Goal: Transaction & Acquisition: Purchase product/service

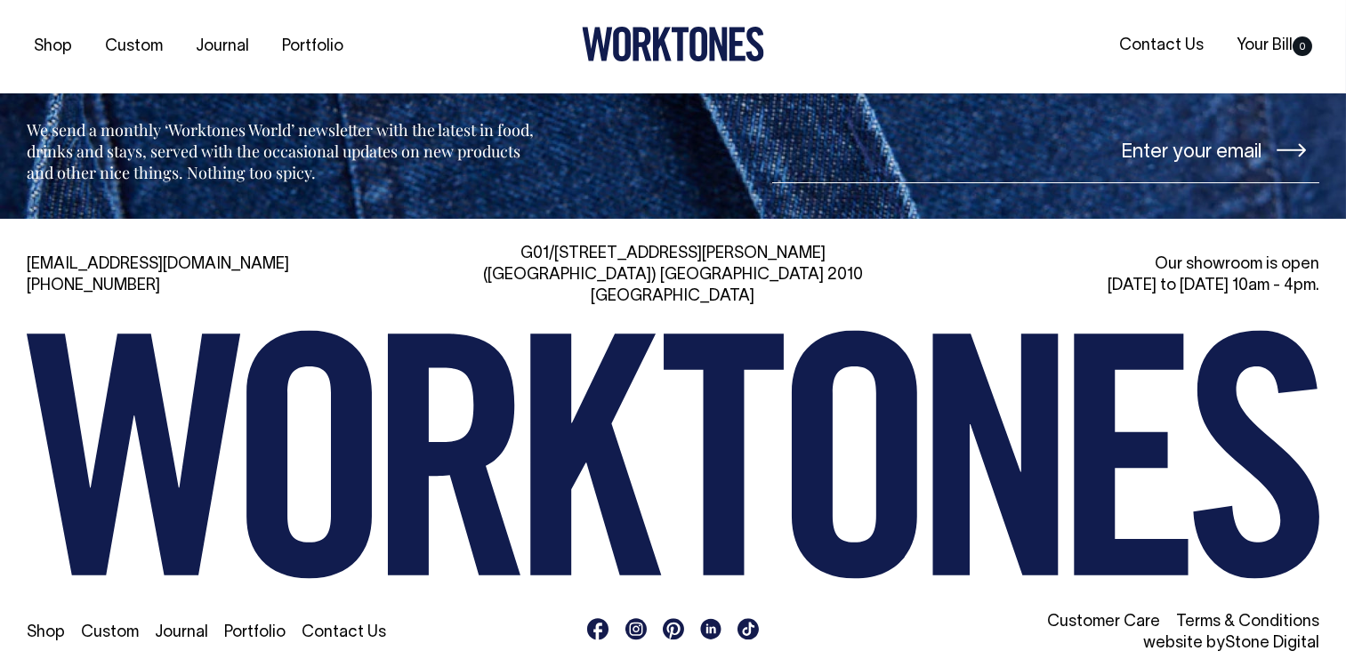
scroll to position [3907, 0]
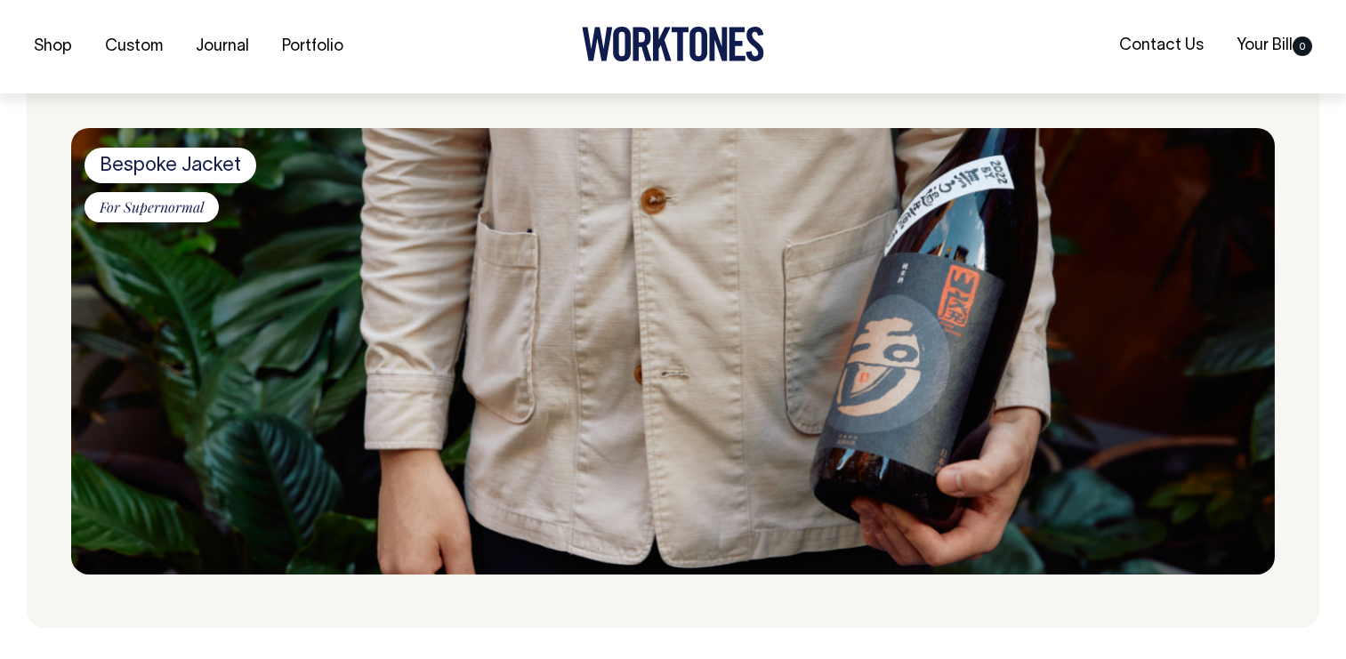
scroll to position [1014, 0]
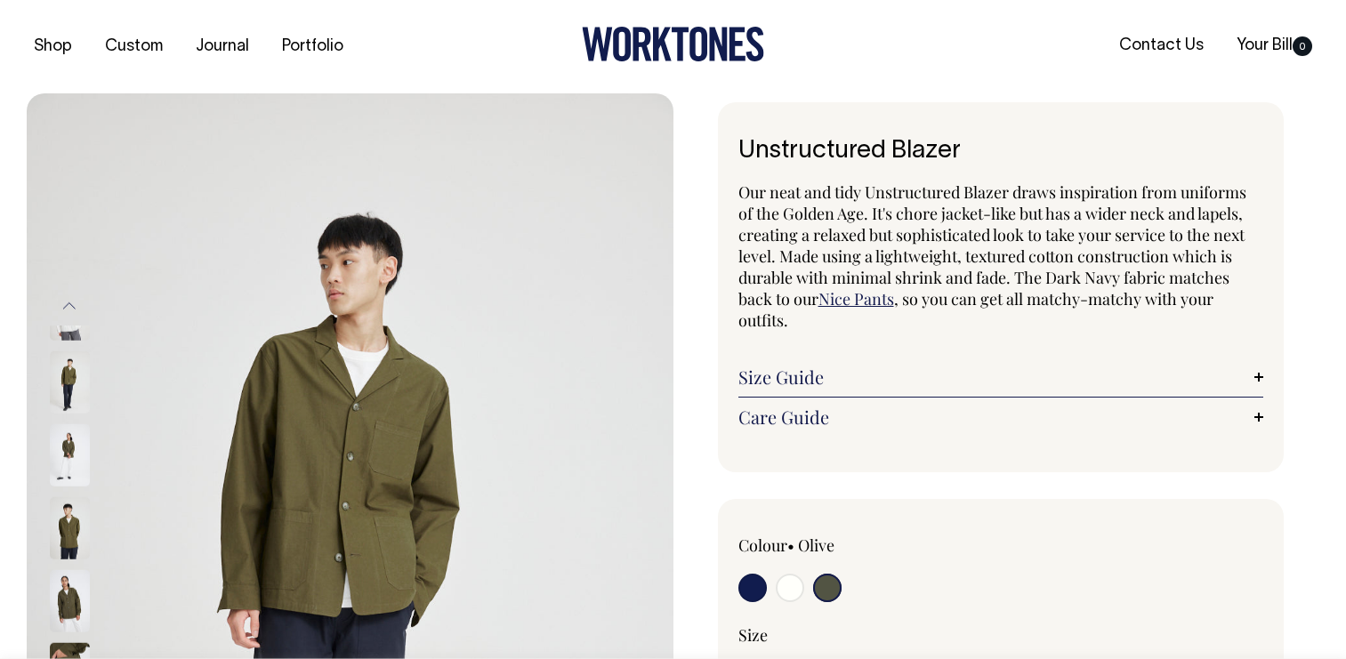
select select "Olive"
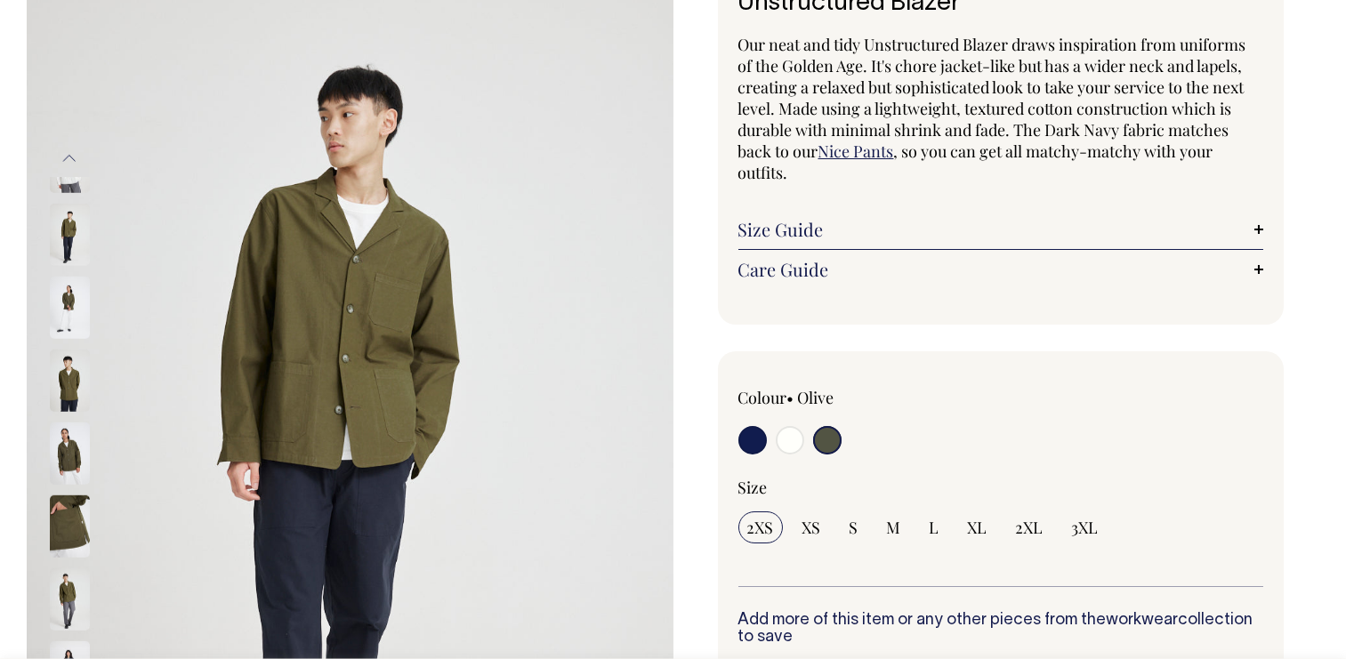
scroll to position [149, 0]
click at [87, 276] on img at bounding box center [70, 307] width 40 height 62
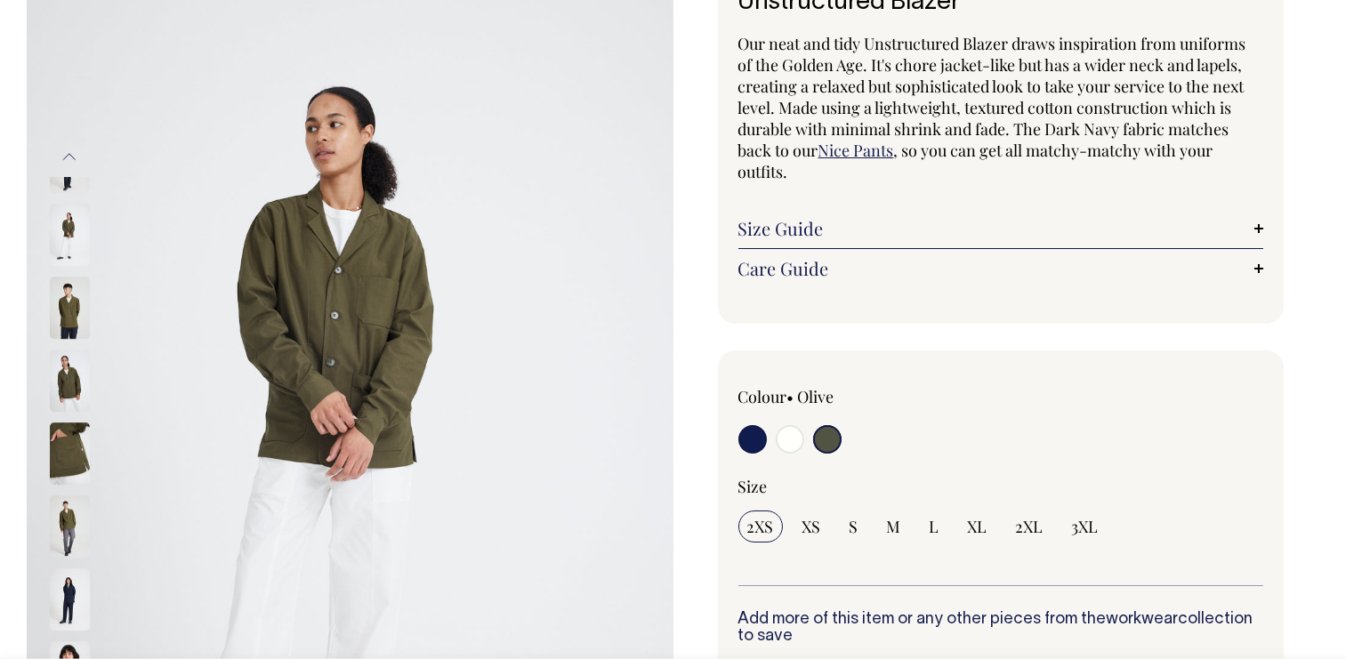
click at [64, 218] on img at bounding box center [70, 235] width 40 height 62
click at [799, 432] on input "radio" at bounding box center [790, 439] width 28 height 28
radio input "true"
select select "Off-White"
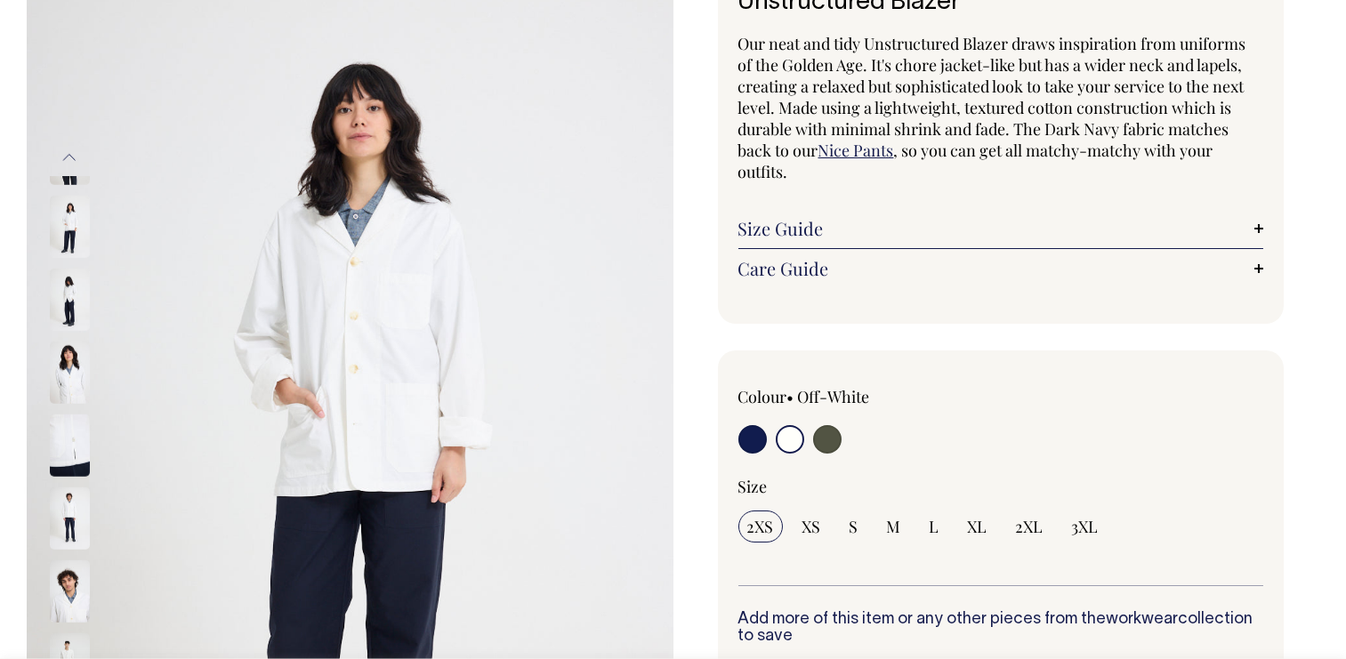
click at [66, 143] on button "Previous" at bounding box center [69, 158] width 27 height 40
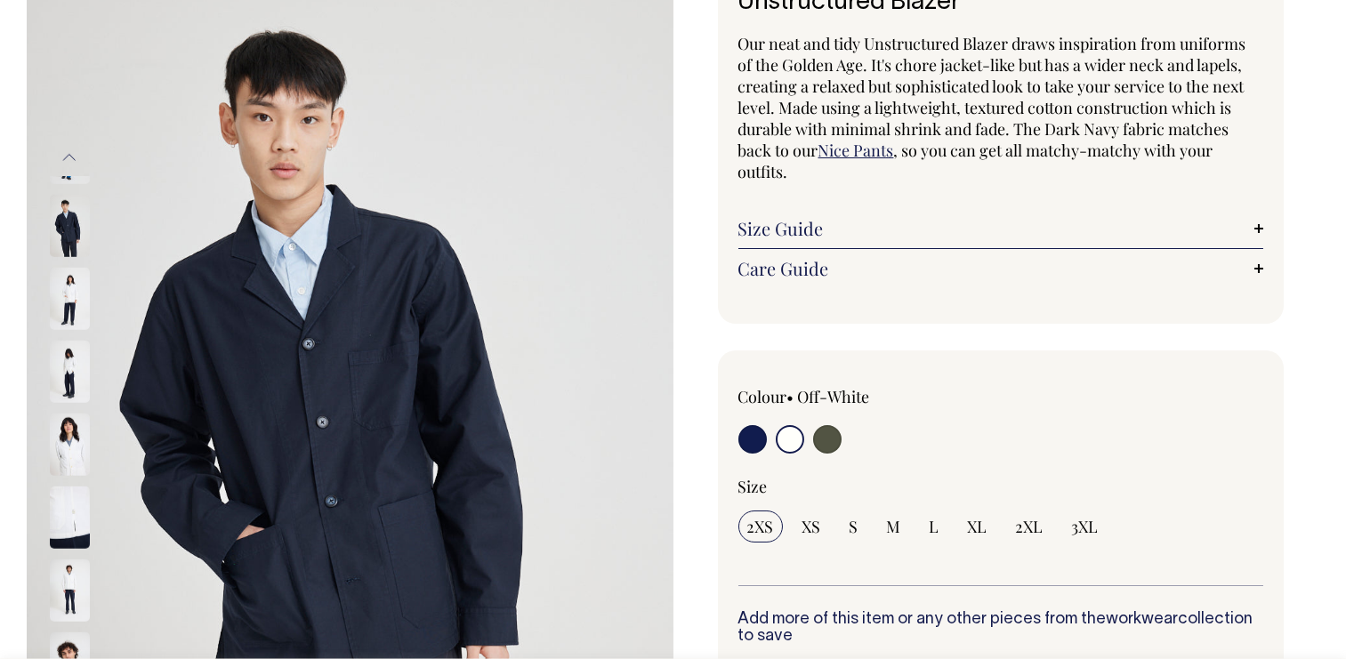
click at [415, 328] on img at bounding box center [350, 430] width 647 height 971
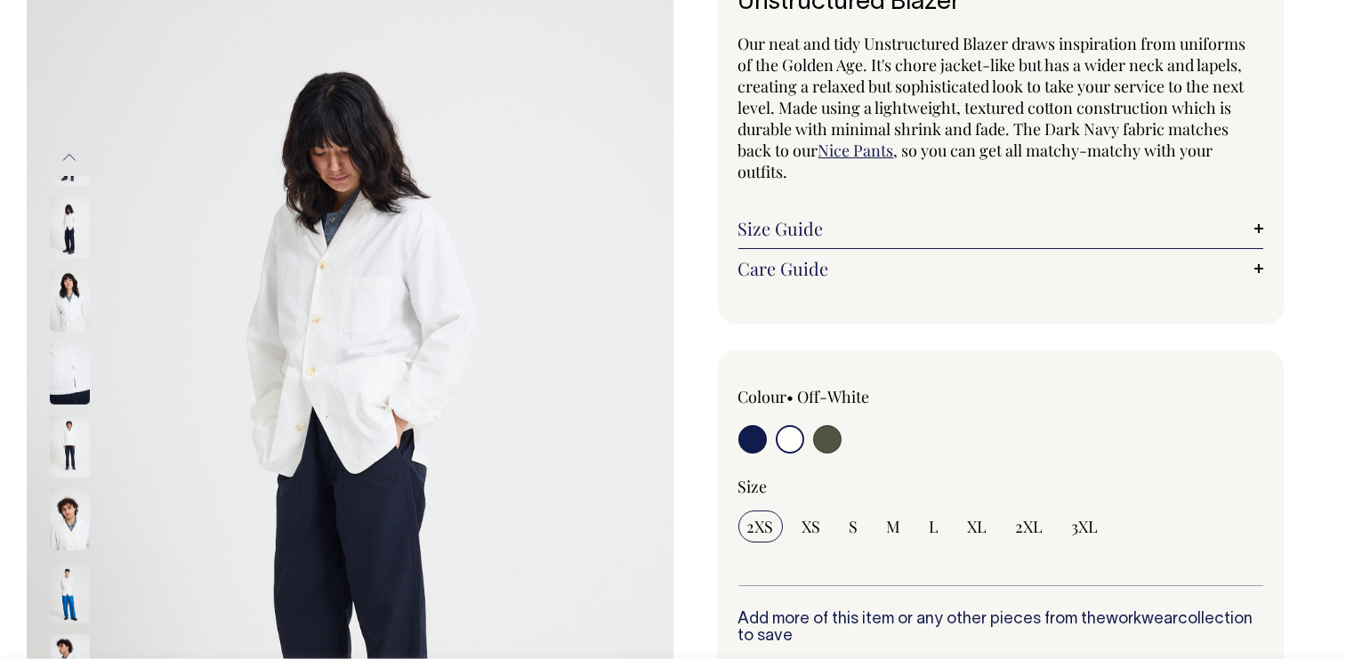
click at [76, 491] on img at bounding box center [70, 520] width 40 height 62
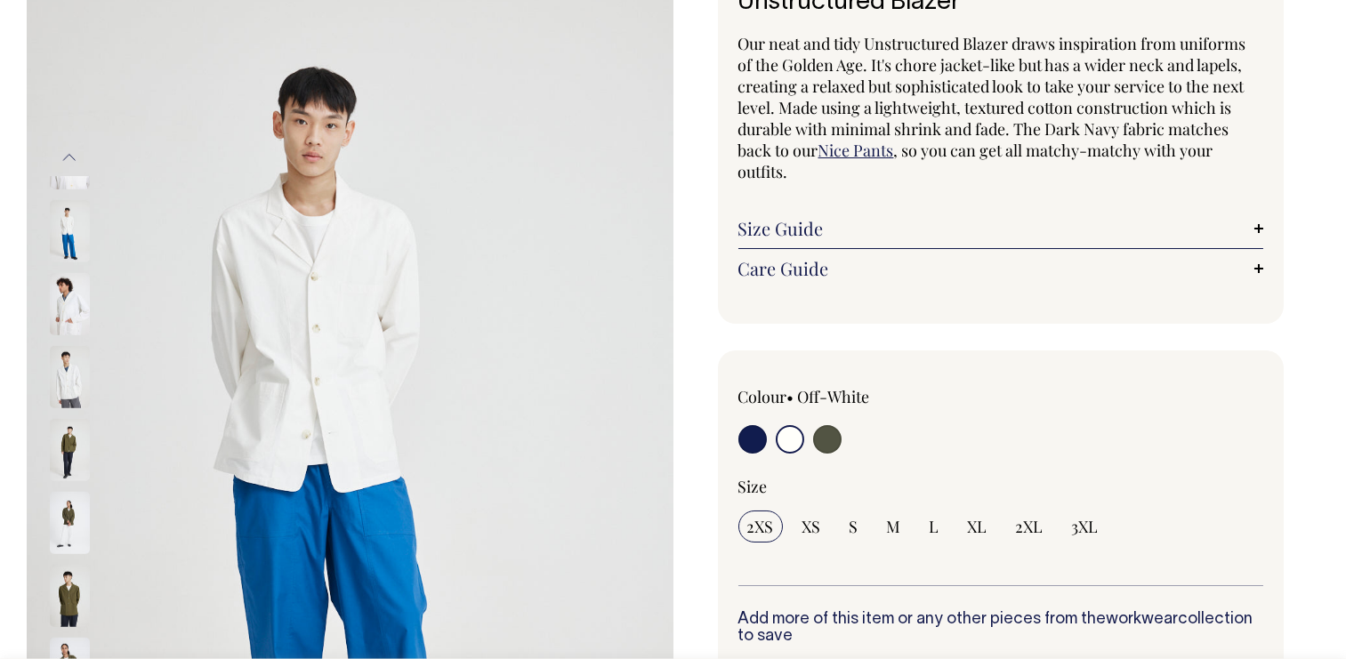
click at [77, 588] on img at bounding box center [70, 596] width 40 height 62
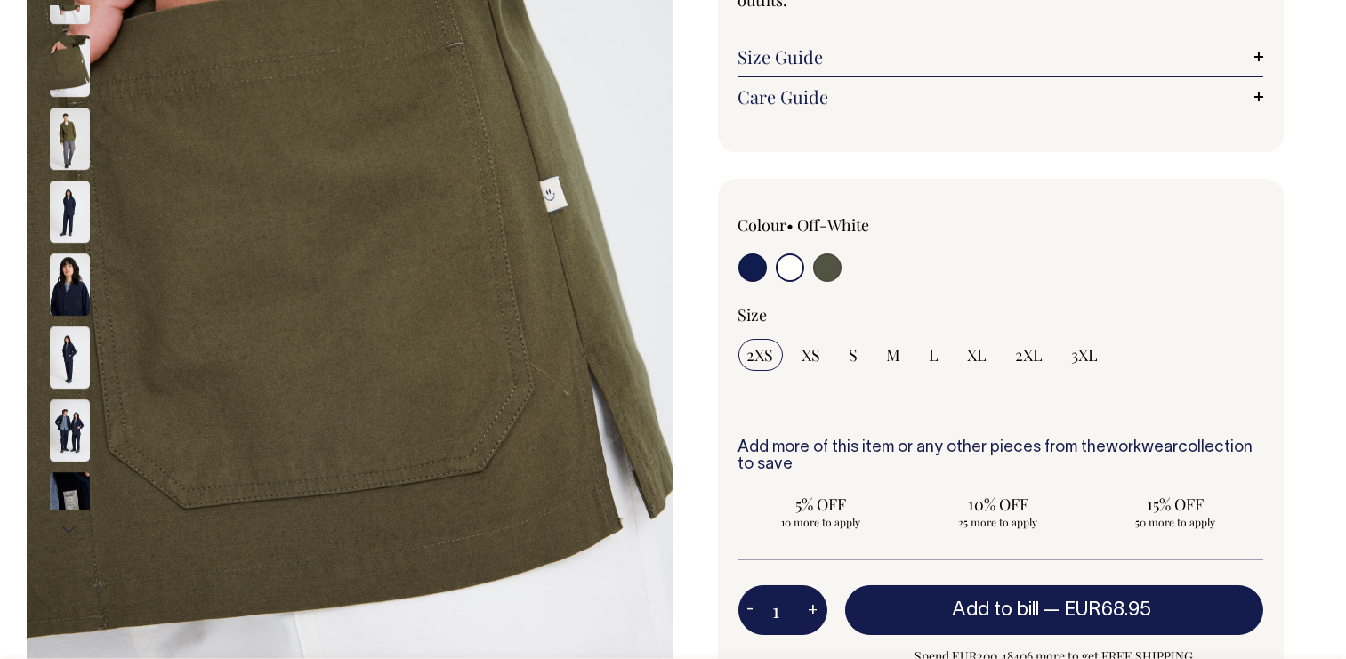
scroll to position [320, 0]
click at [69, 473] on img at bounding box center [70, 504] width 40 height 62
